Goal: Information Seeking & Learning: Check status

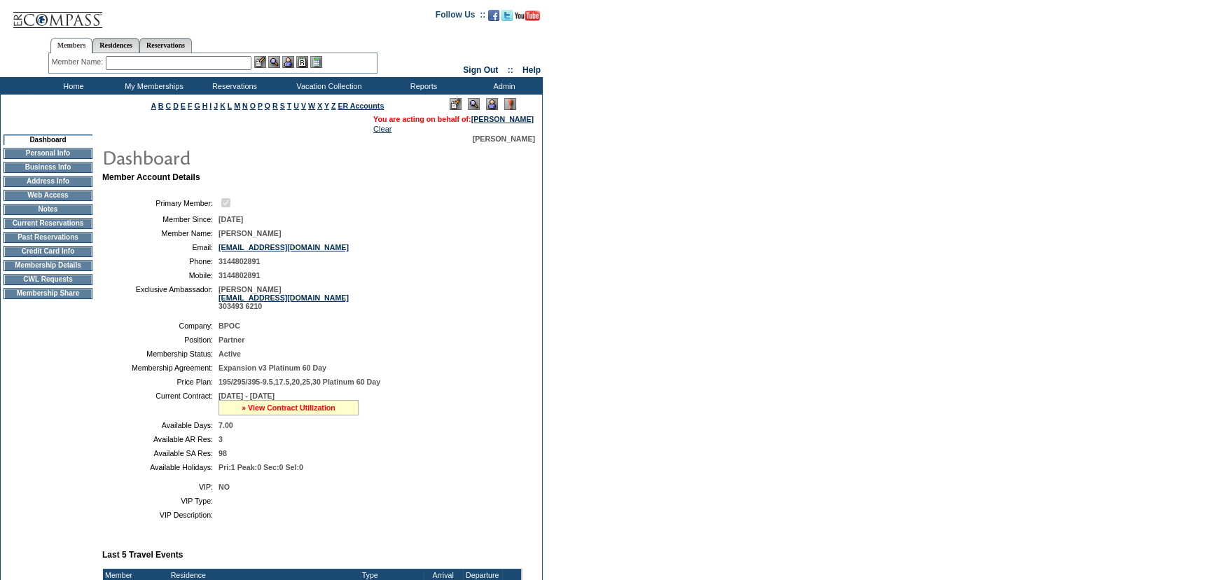
click at [270, 411] on link "» View Contract Utilization" at bounding box center [289, 407] width 94 height 8
click at [279, 423] on td "7.00" at bounding box center [368, 425] width 298 height 8
click at [282, 410] on link "» View Contract Utilization" at bounding box center [289, 407] width 94 height 8
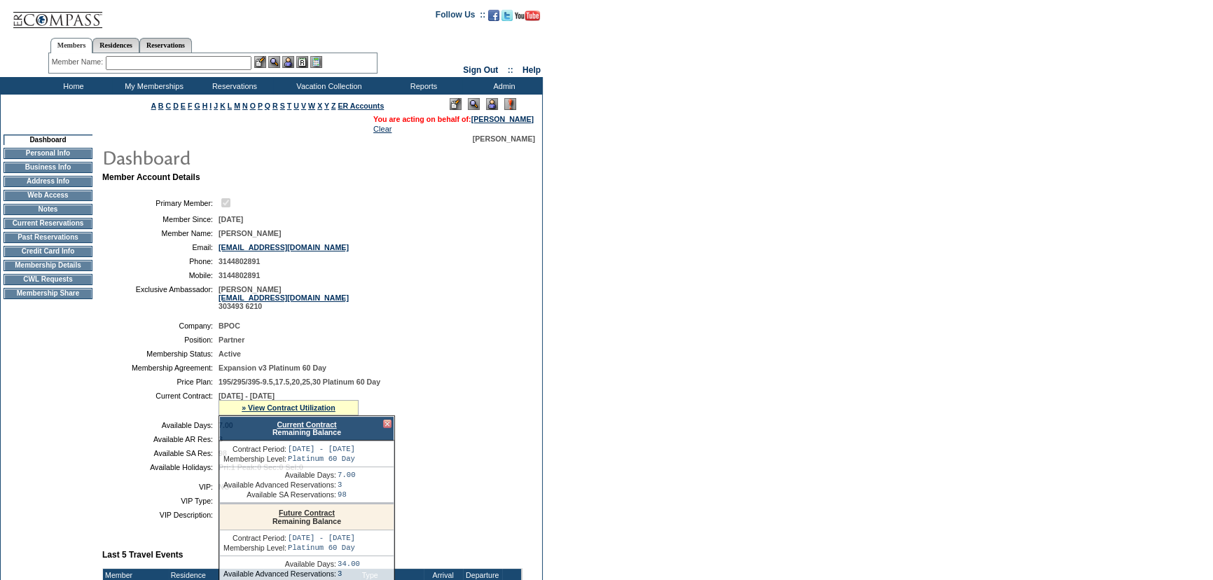
click at [290, 424] on link "Current Contract" at bounding box center [307, 424] width 60 height 8
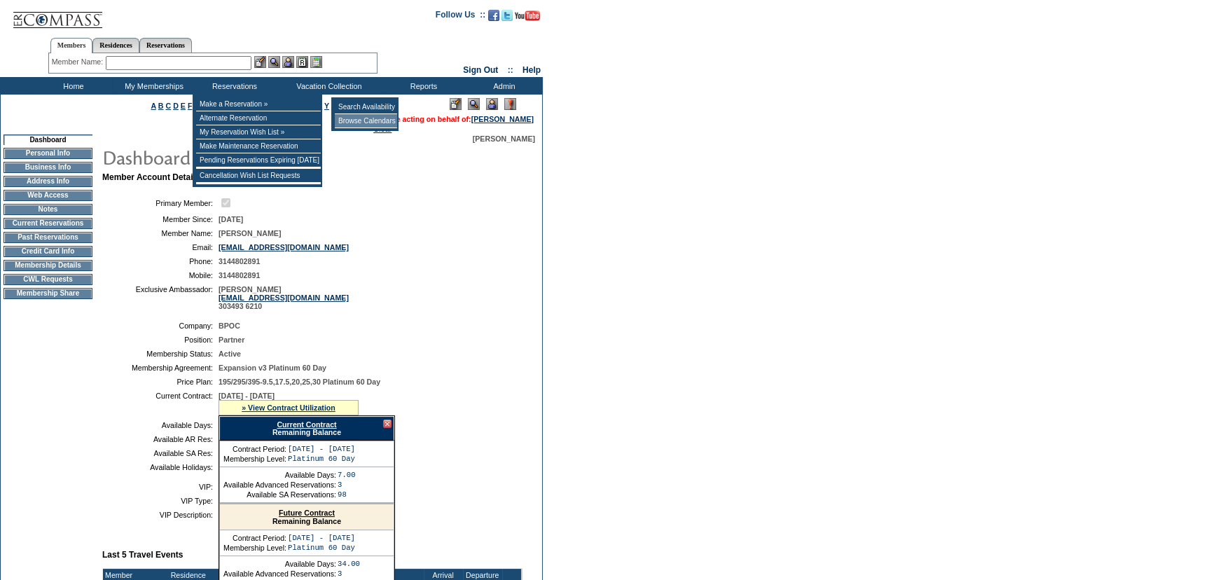
click at [360, 119] on td "Browse Calendars" at bounding box center [366, 121] width 62 height 14
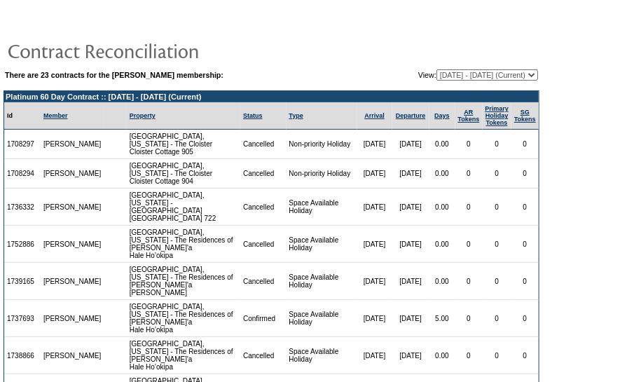
click at [541, 217] on table "There are 23 contracts for the [PERSON_NAME] membership: View: [DATE] - [DATE] …" at bounding box center [271, 310] width 543 height 604
click at [392, 34] on table "There are 23 contracts for the [PERSON_NAME] membership: View: [DATE] - [DATE] …" at bounding box center [271, 310] width 543 height 604
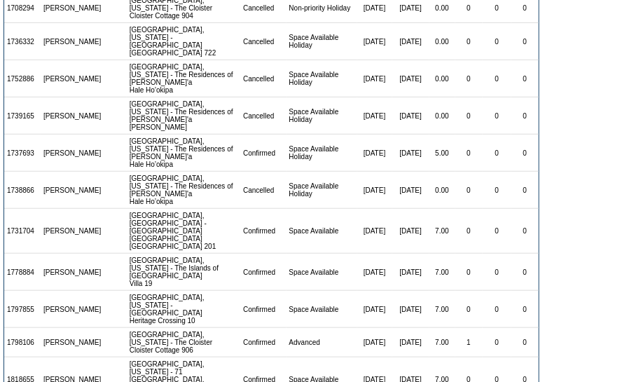
scroll to position [203, 0]
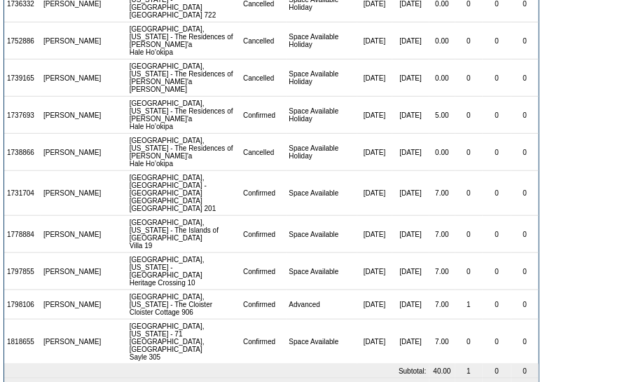
click at [399, 290] on td "[DATE]" at bounding box center [410, 304] width 37 height 29
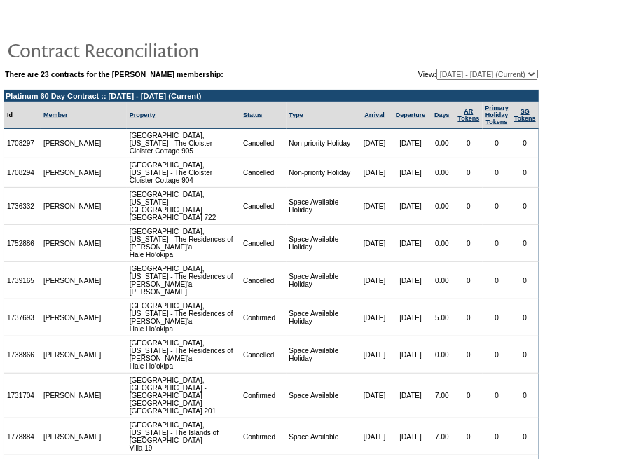
scroll to position [0, 0]
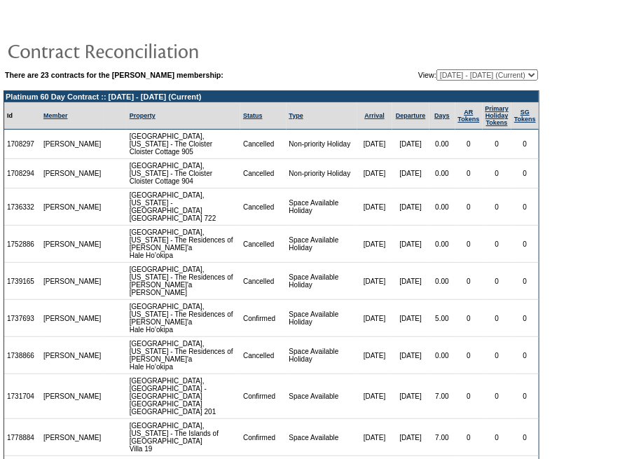
click at [396, 249] on td "[DATE]" at bounding box center [410, 244] width 37 height 37
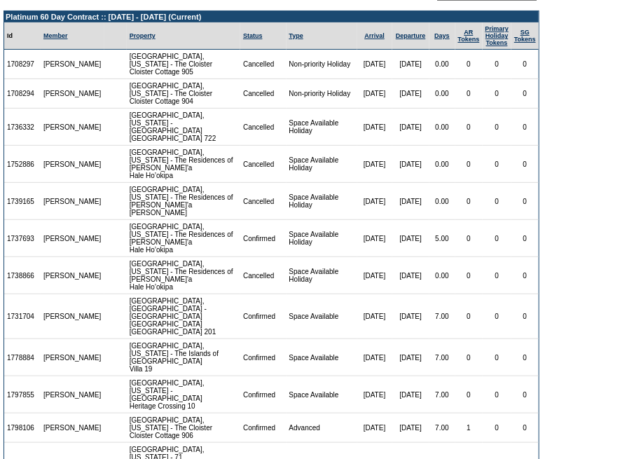
scroll to position [126, 0]
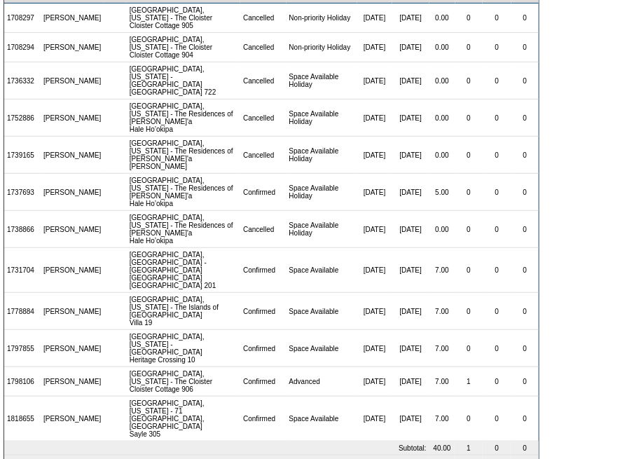
click at [518, 216] on td "0" at bounding box center [524, 229] width 27 height 37
click at [518, 248] on td "0" at bounding box center [524, 270] width 27 height 45
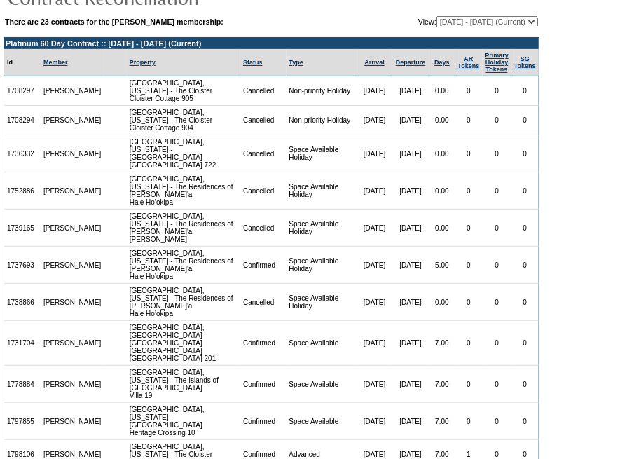
scroll to position [0, 0]
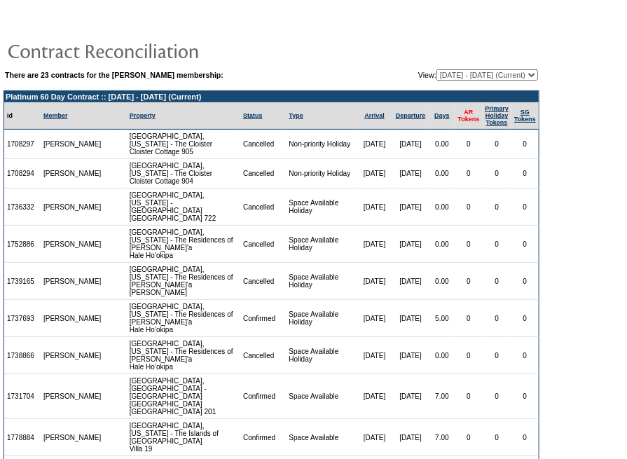
click at [459, 119] on link "AR Tokens" at bounding box center [469, 116] width 22 height 14
